Goal: Obtain resource: Obtain resource

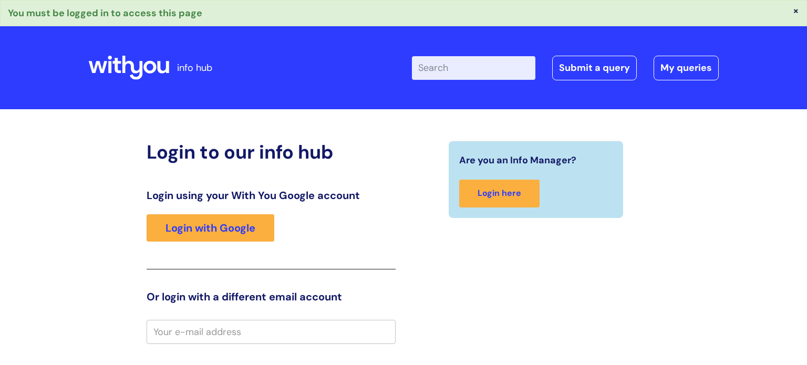
scroll to position [6, 0]
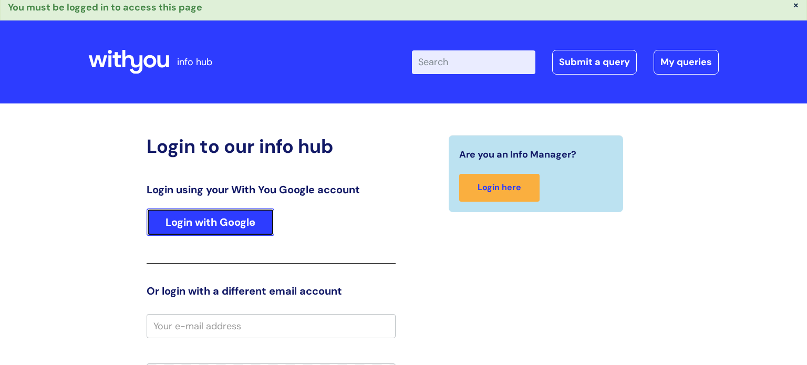
click at [207, 223] on link "Login with Google" at bounding box center [211, 222] width 128 height 27
click at [216, 224] on link "Login with Google" at bounding box center [211, 222] width 128 height 27
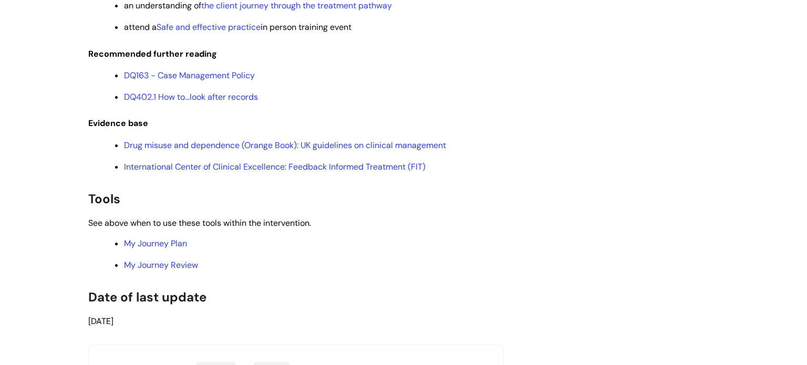
scroll to position [2344, 0]
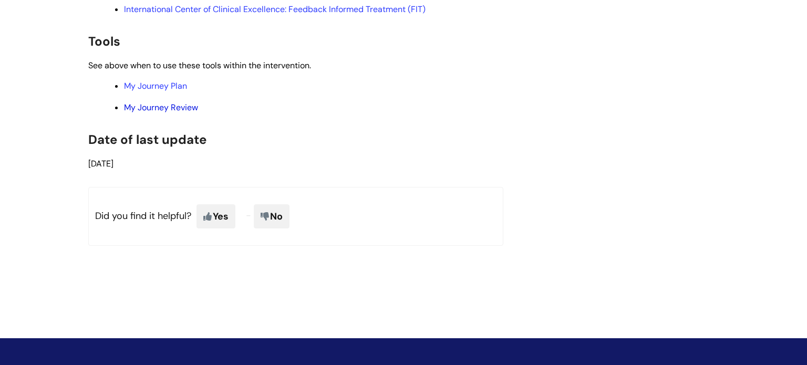
click at [189, 113] on link "My Journey Review" at bounding box center [161, 107] width 74 height 11
click at [179, 91] on link "My Journey Plan" at bounding box center [155, 85] width 63 height 11
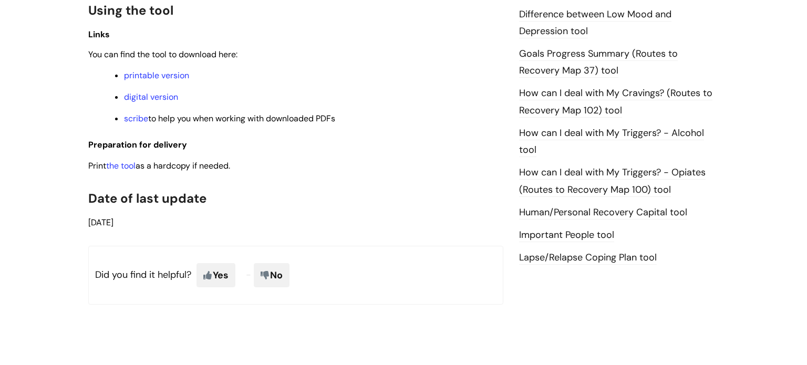
scroll to position [711, 0]
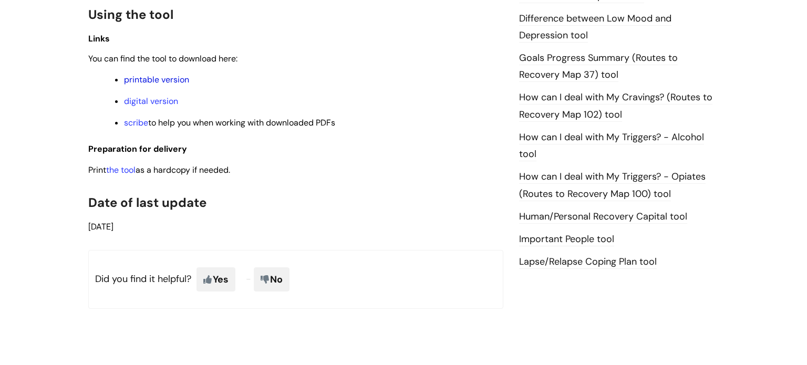
click at [178, 81] on link "printable version" at bounding box center [156, 79] width 65 height 11
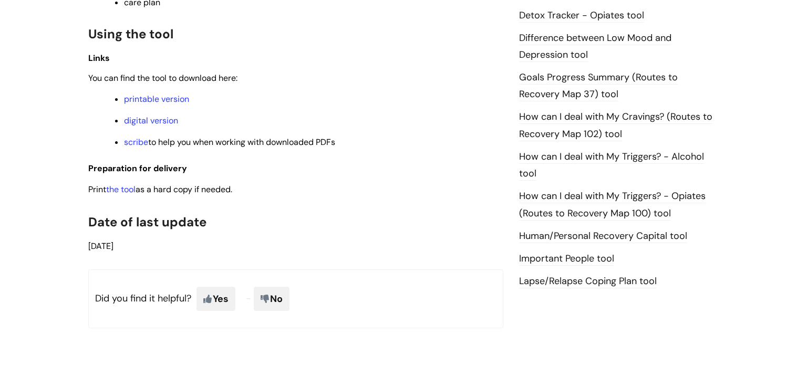
scroll to position [719, 0]
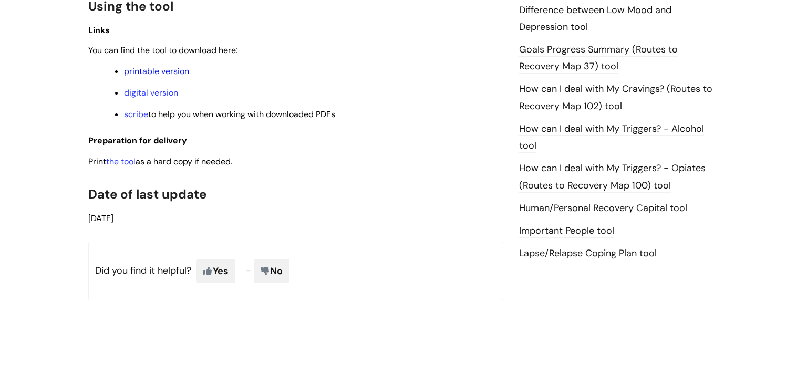
click at [161, 74] on link "printable version" at bounding box center [156, 71] width 65 height 11
